Goal: Find contact information: Find contact information

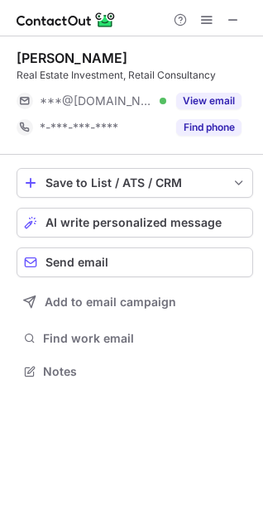
scroll to position [7, 7]
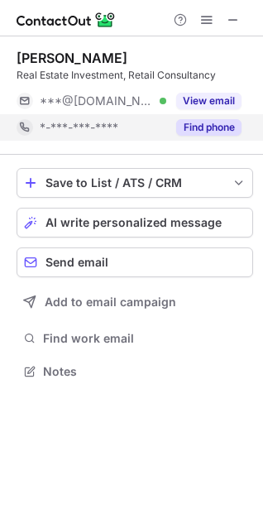
click at [204, 129] on button "Find phone" at bounding box center [208, 127] width 65 height 17
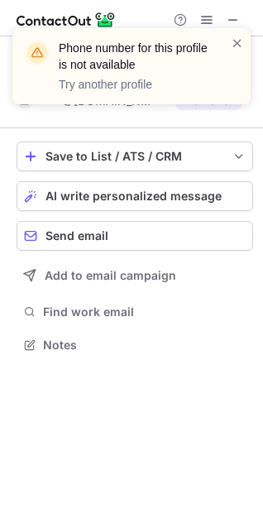
scroll to position [333, 263]
click at [238, 43] on span at bounding box center [237, 43] width 13 height 17
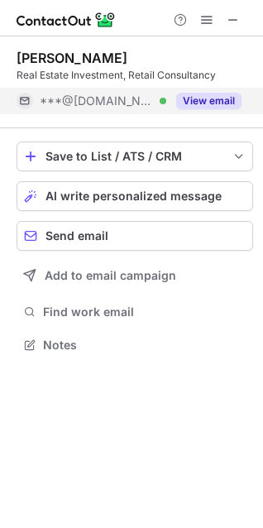
click at [195, 100] on button "View email" at bounding box center [208, 101] width 65 height 17
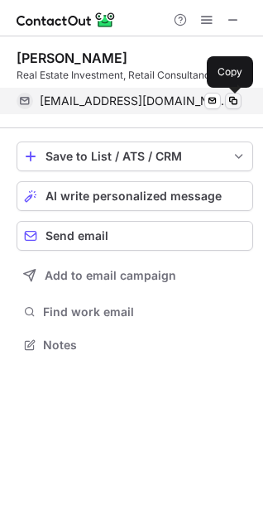
click at [238, 101] on span at bounding box center [233, 100] width 13 height 13
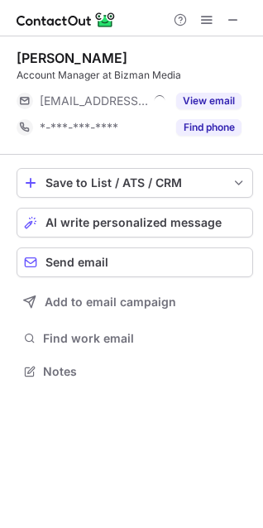
scroll to position [7, 7]
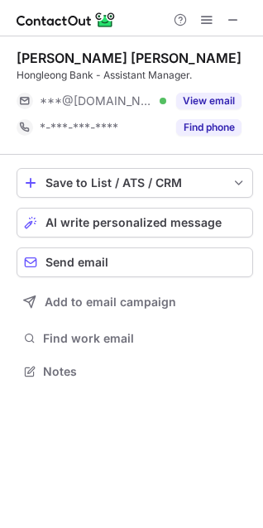
scroll to position [7, 7]
